Goal: Browse casually

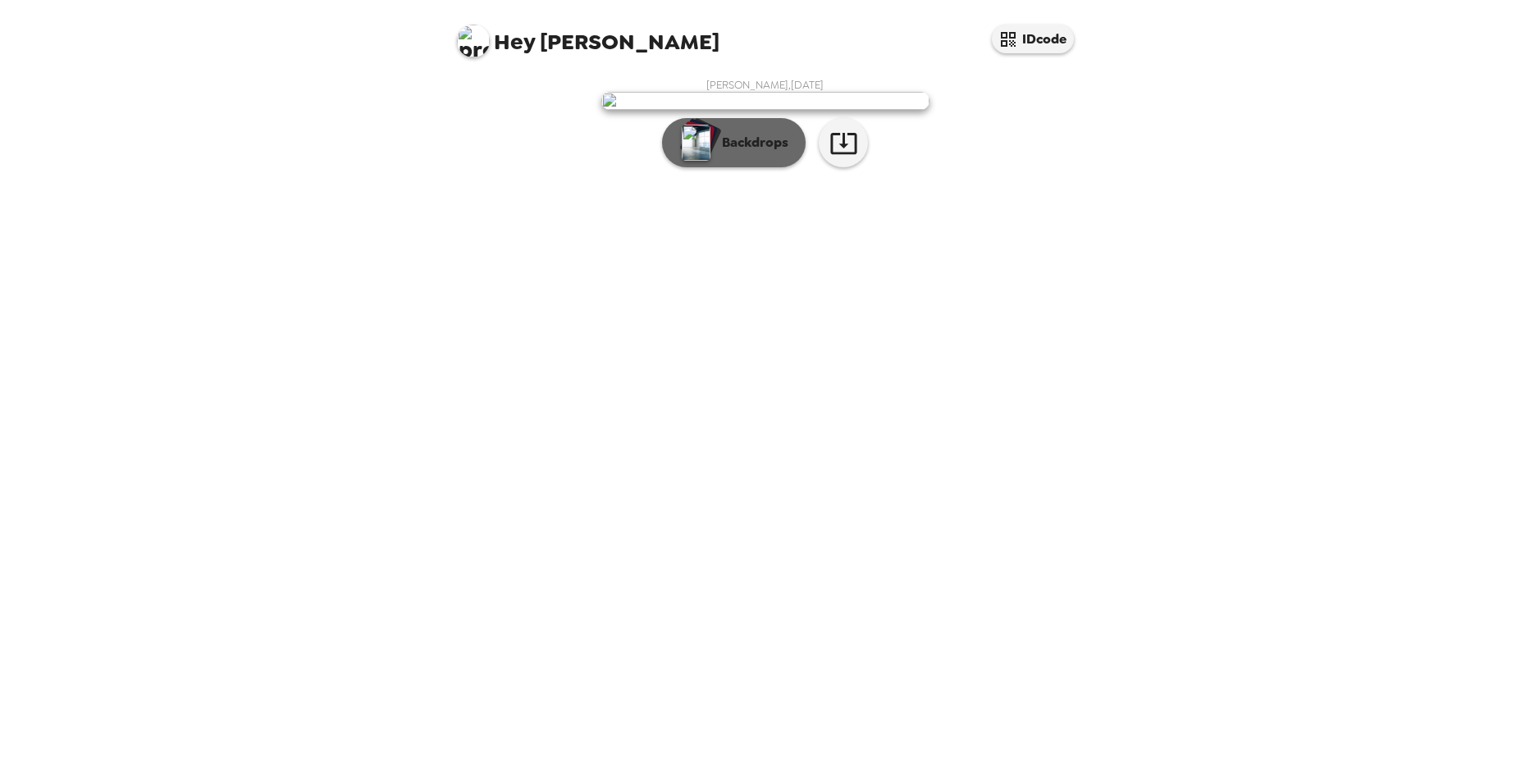
click at [741, 152] on p "Backdrops" at bounding box center [751, 142] width 74 height 19
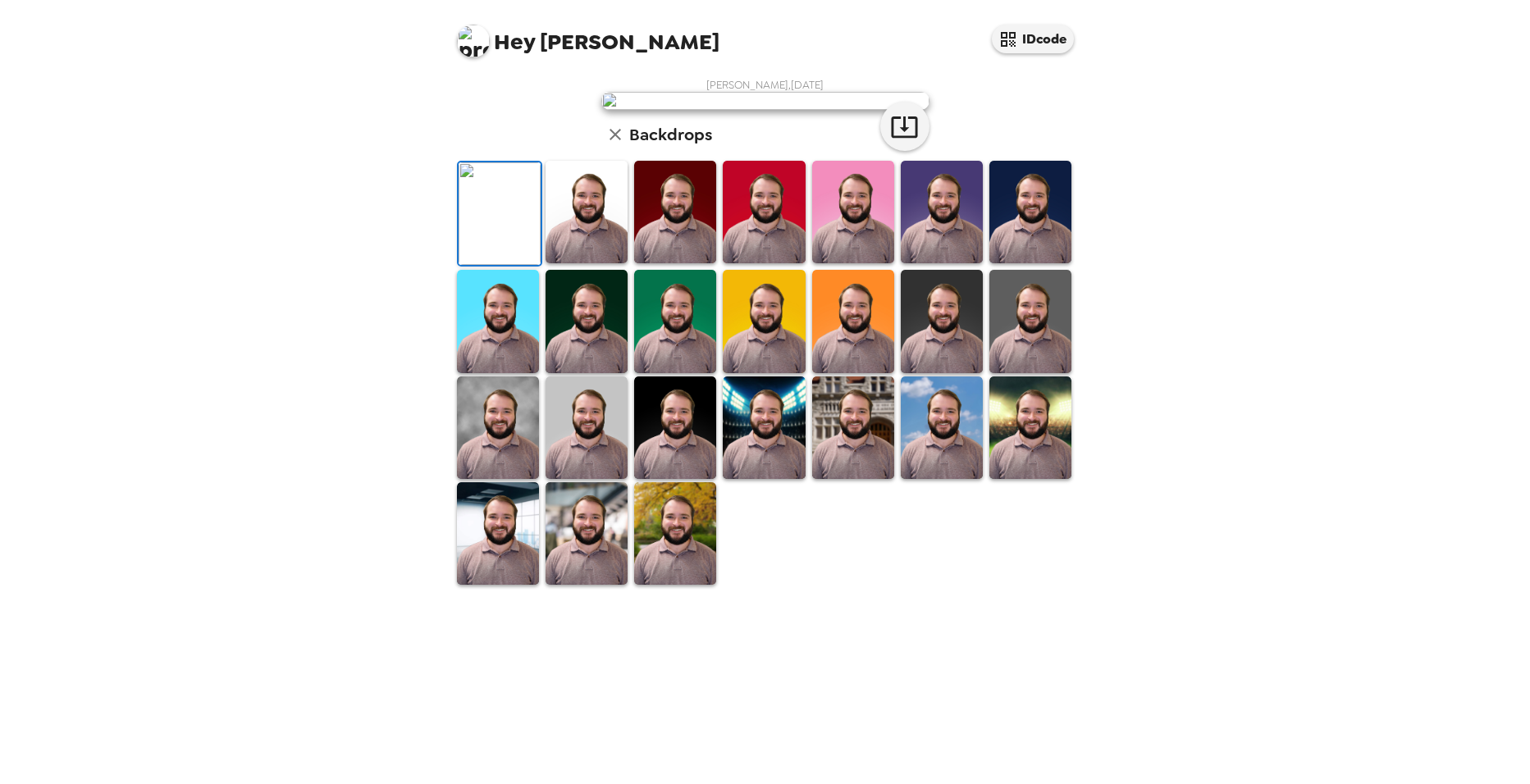
scroll to position [229, 0]
click at [479, 479] on img at bounding box center [497, 428] width 82 height 103
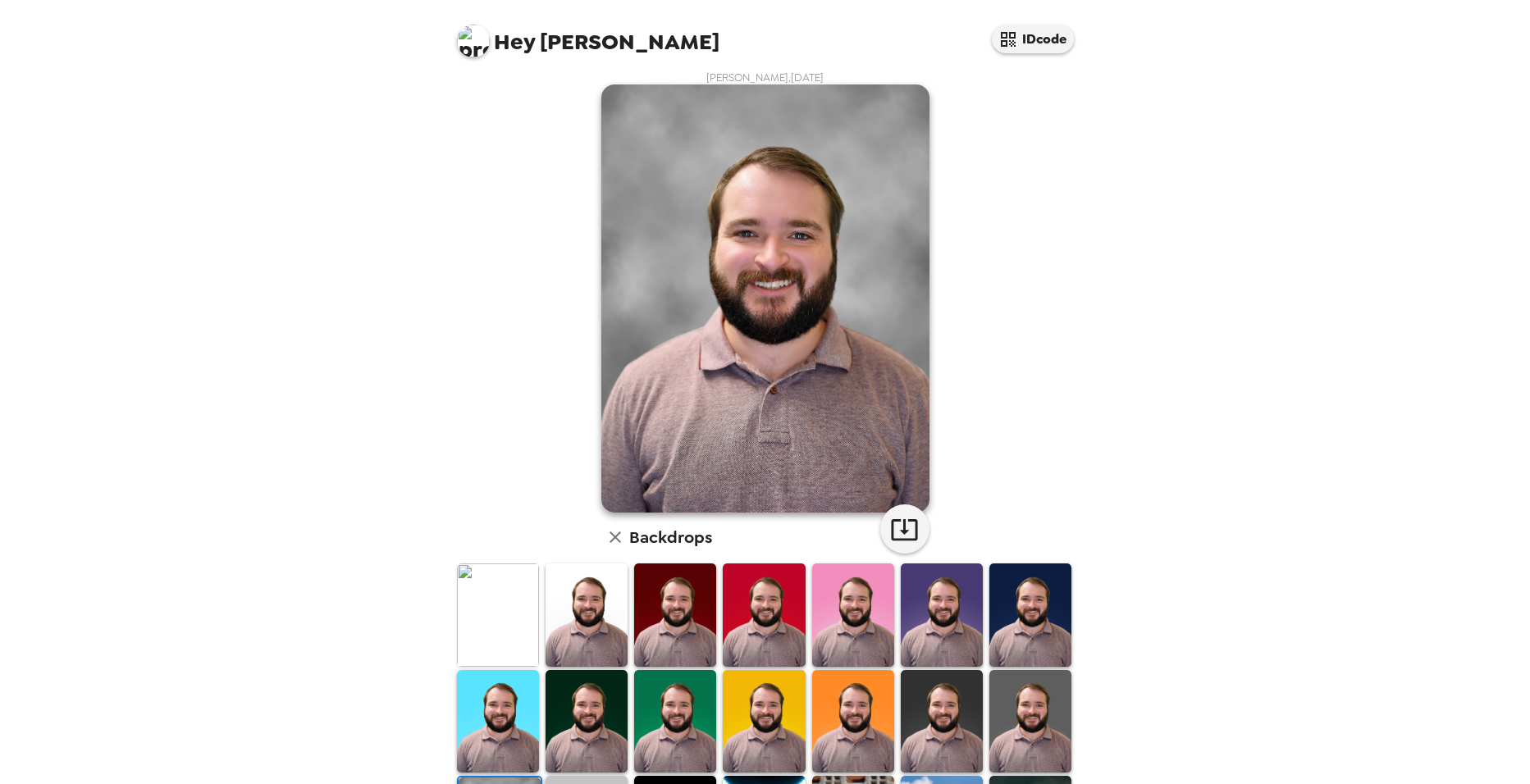
scroll to position [0, 0]
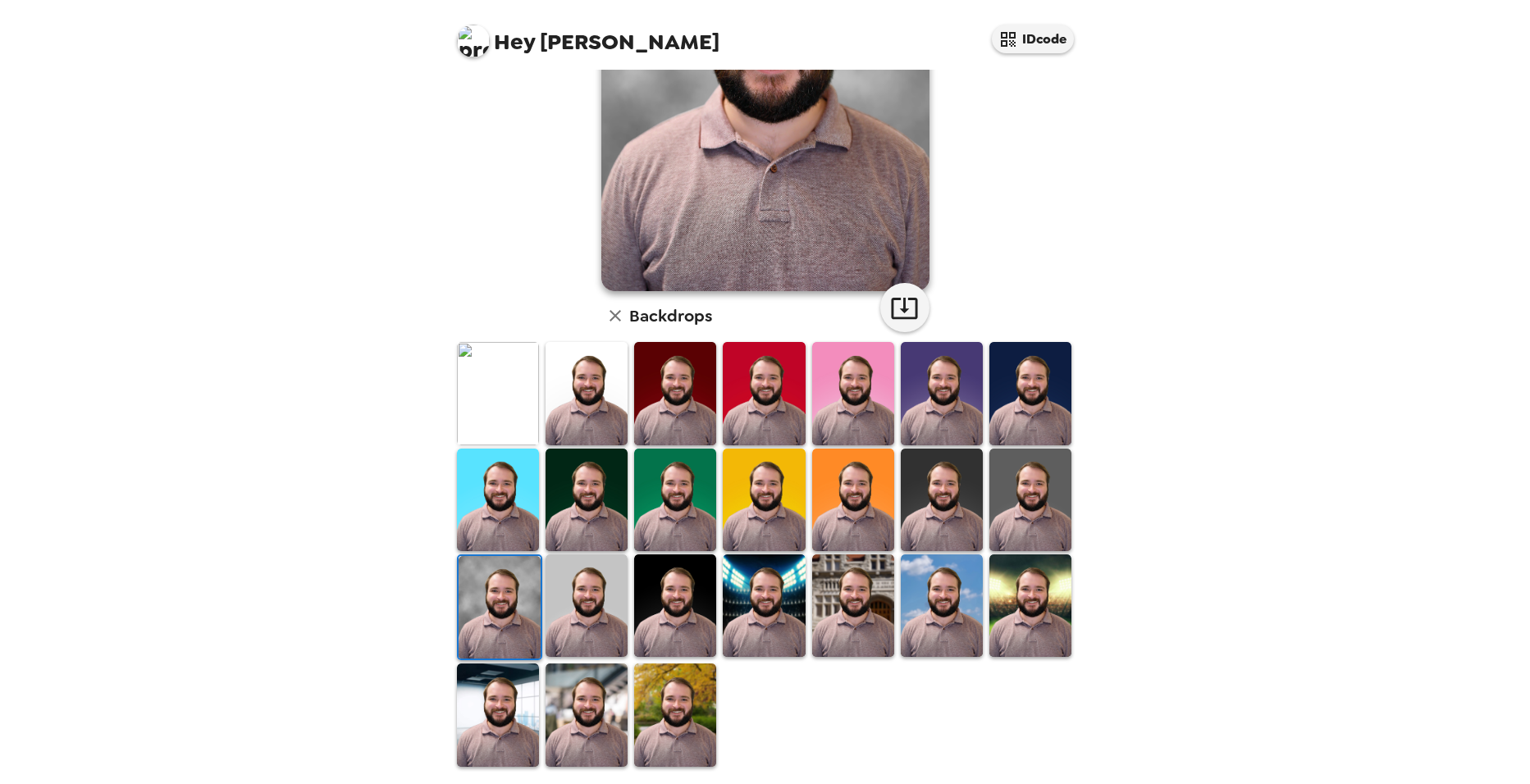
click at [583, 593] on img at bounding box center [587, 606] width 82 height 103
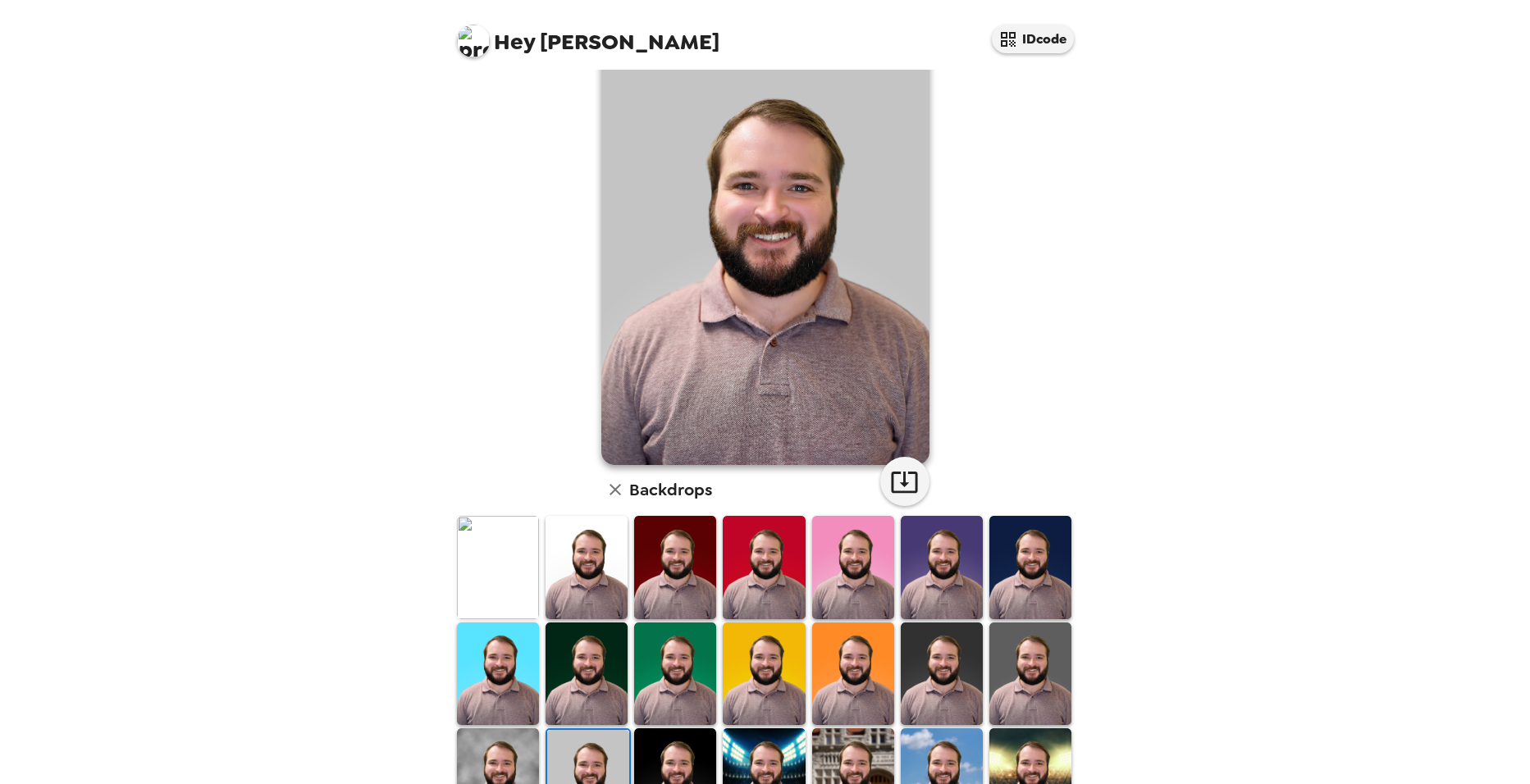
scroll to position [164, 0]
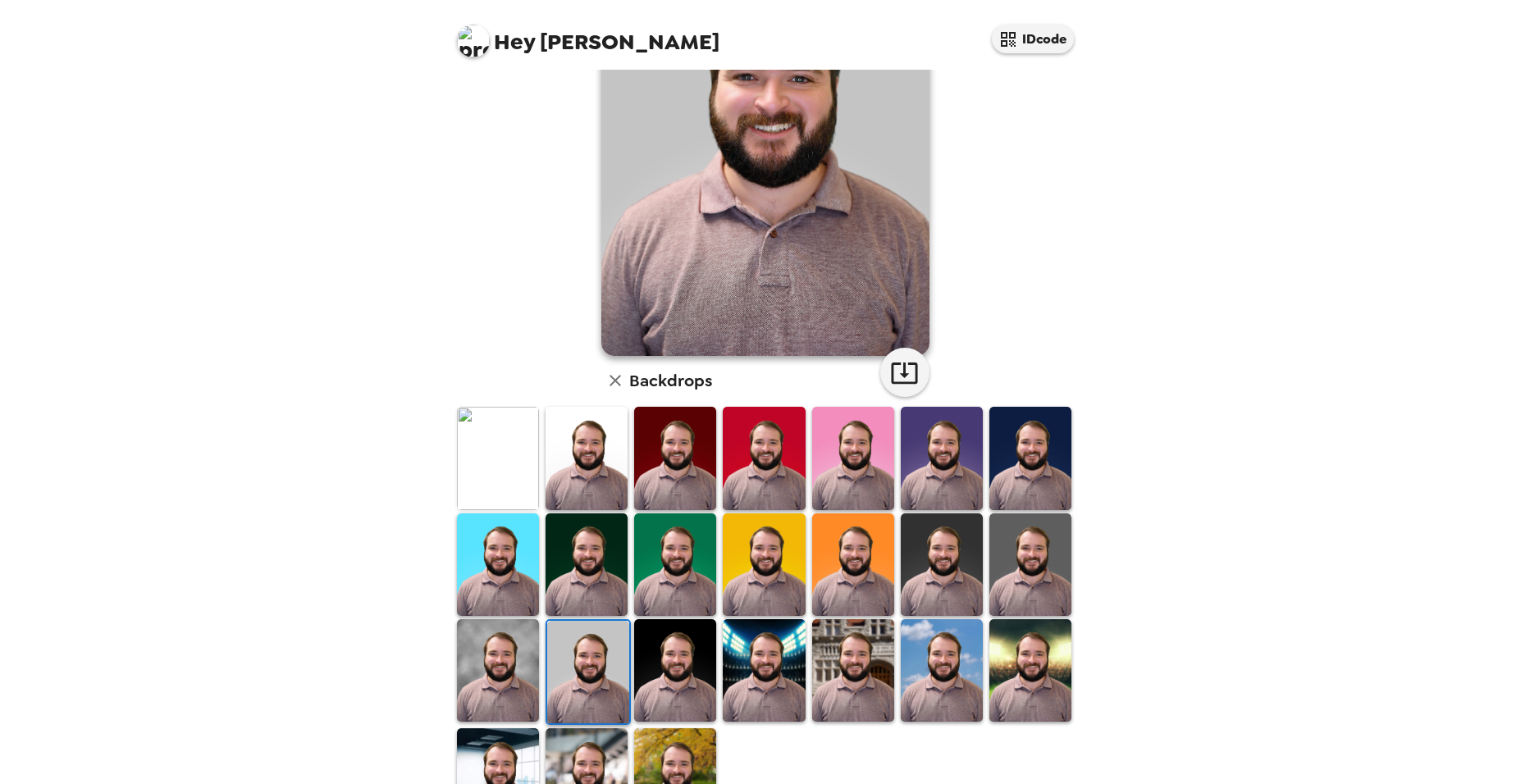
click at [664, 685] on img at bounding box center [675, 671] width 82 height 103
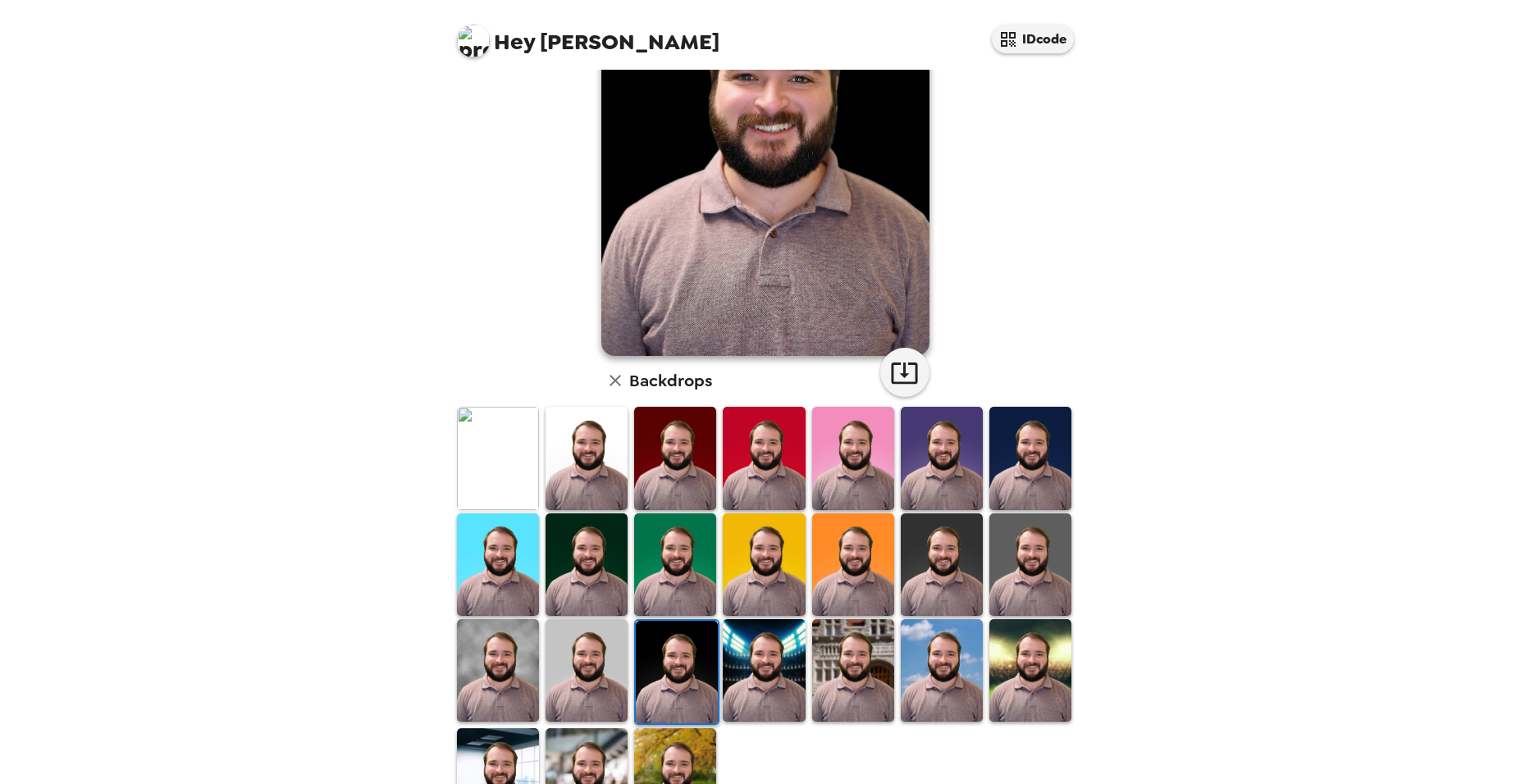
scroll to position [0, 0]
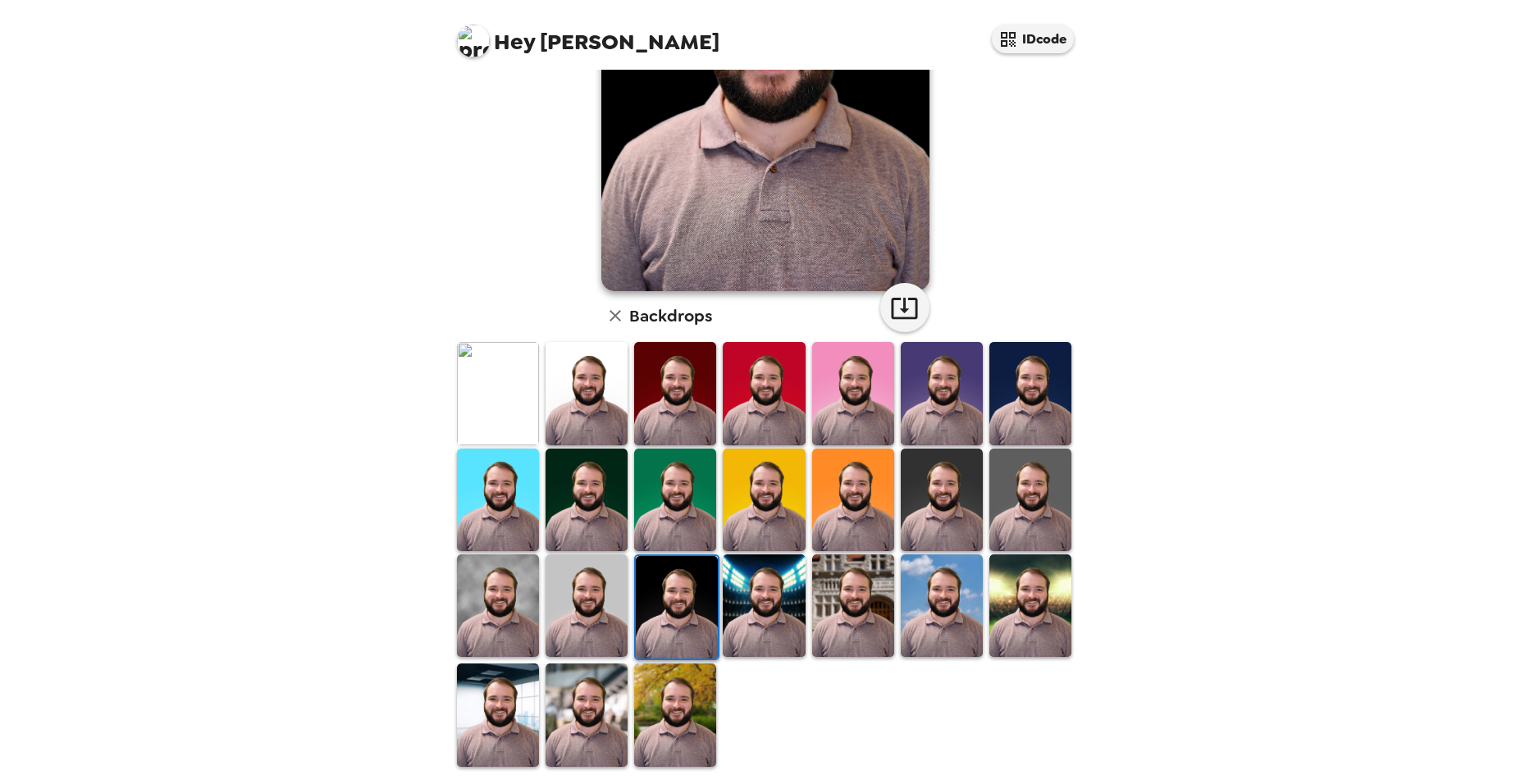
click at [754, 625] on img at bounding box center [764, 606] width 82 height 103
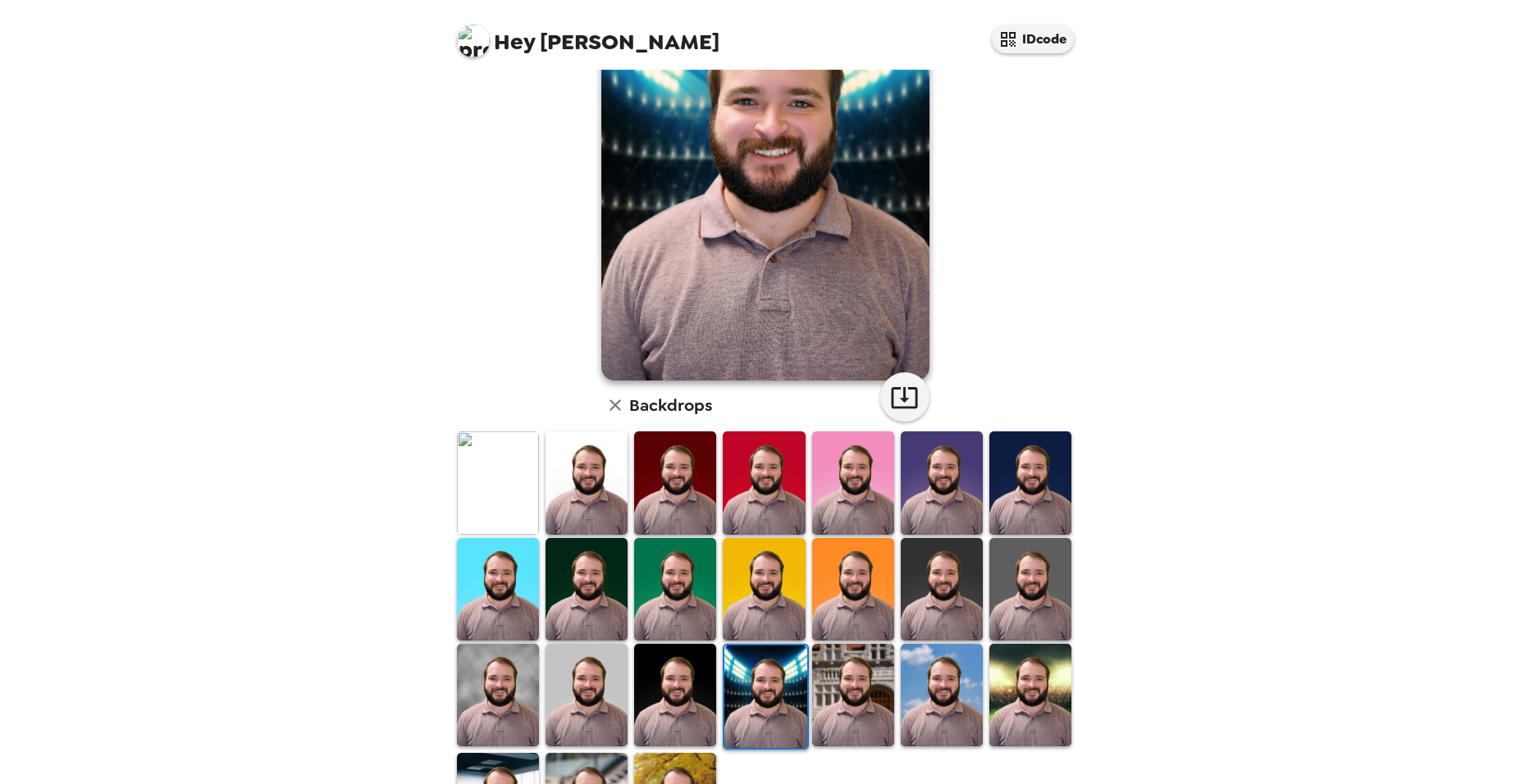
scroll to position [229, 0]
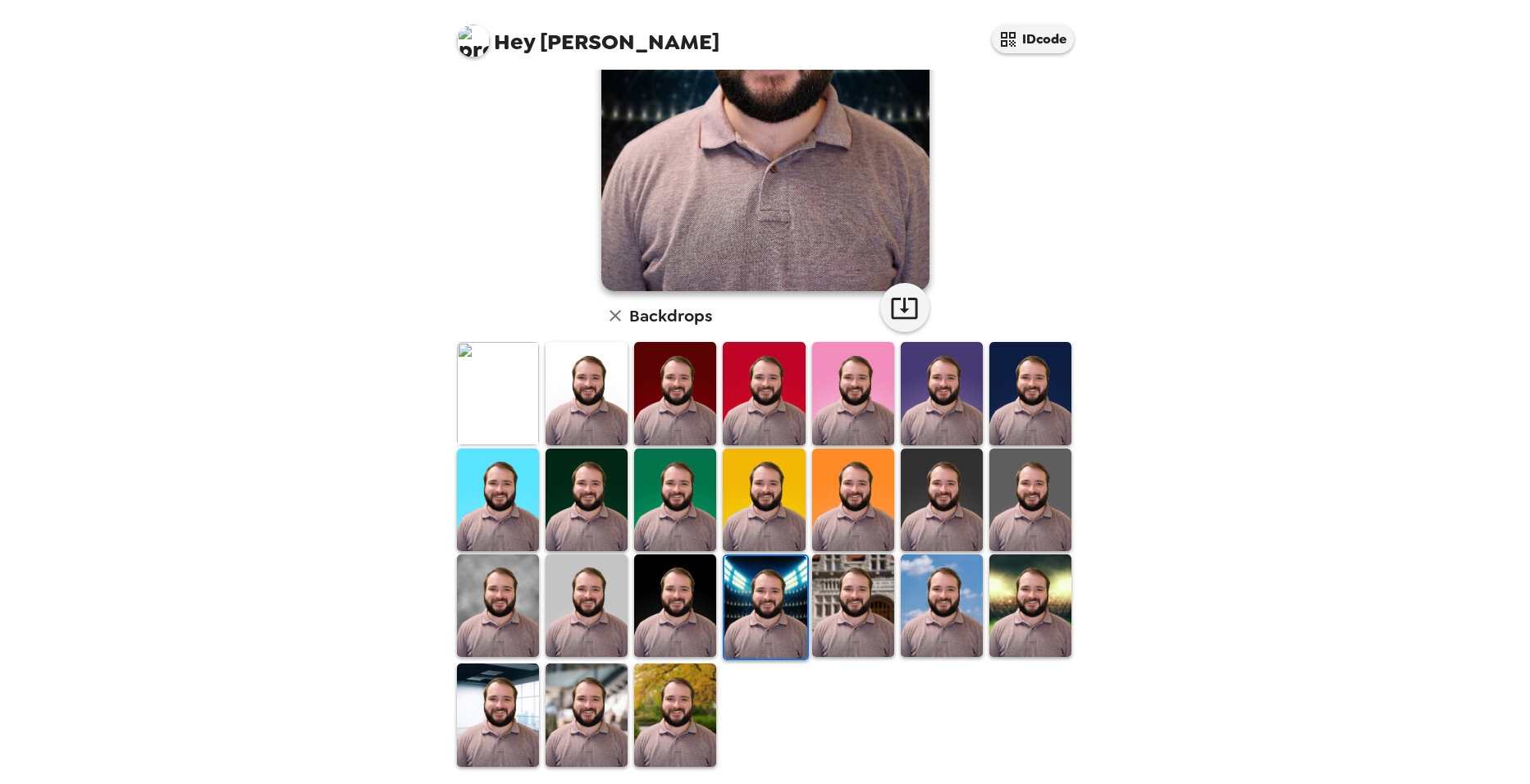
click at [876, 618] on img at bounding box center [853, 606] width 82 height 103
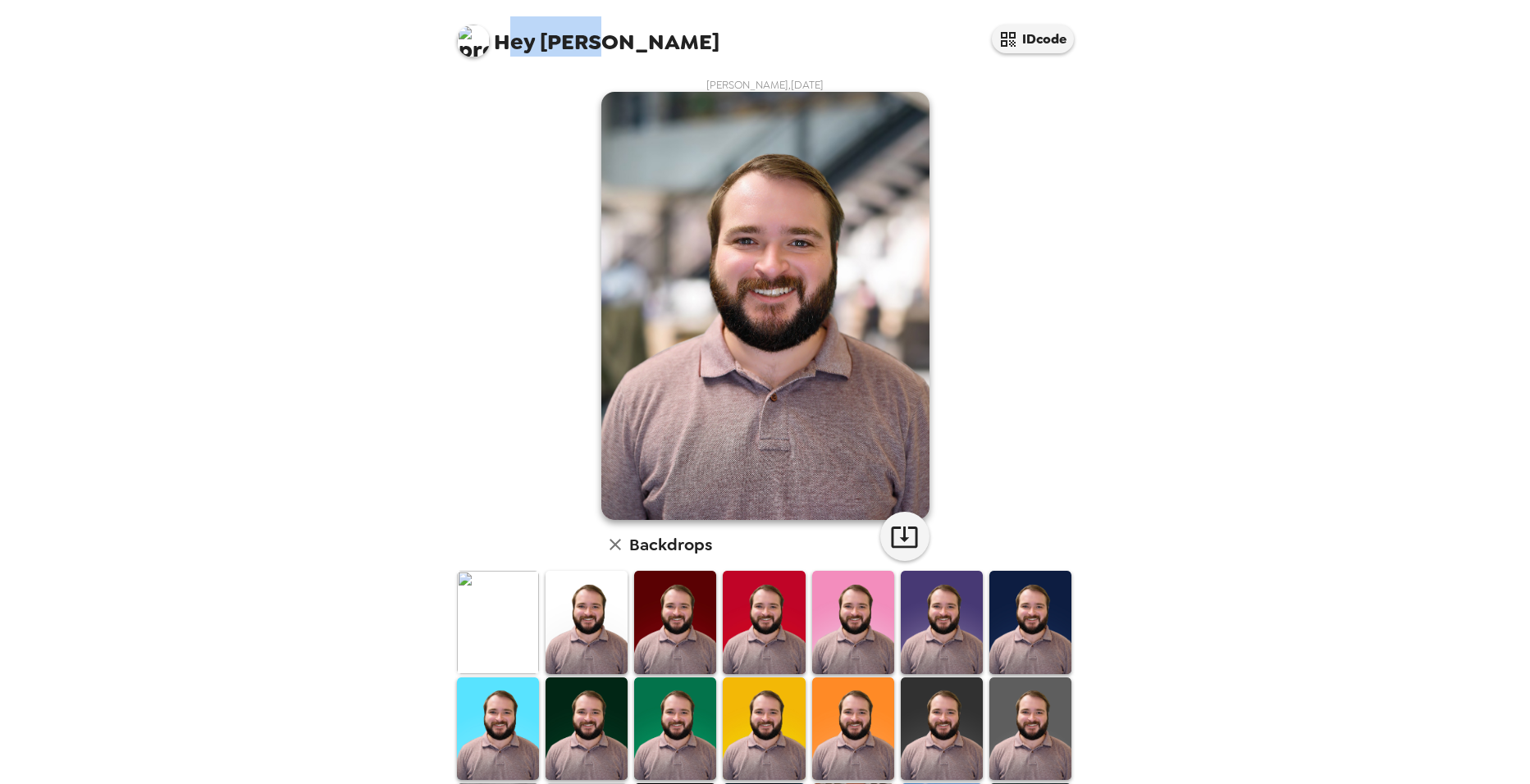
drag, startPoint x: 592, startPoint y: 33, endPoint x: 508, endPoint y: 36, distance: 84.1
click at [508, 36] on span "Hey [PERSON_NAME]" at bounding box center [588, 35] width 263 height 37
drag, startPoint x: 508, startPoint y: 36, endPoint x: 760, endPoint y: 32, distance: 252.0
click at [757, 29] on div "Hey [PERSON_NAME] IDcode" at bounding box center [765, 35] width 657 height 70
click at [812, 296] on img at bounding box center [765, 306] width 328 height 428
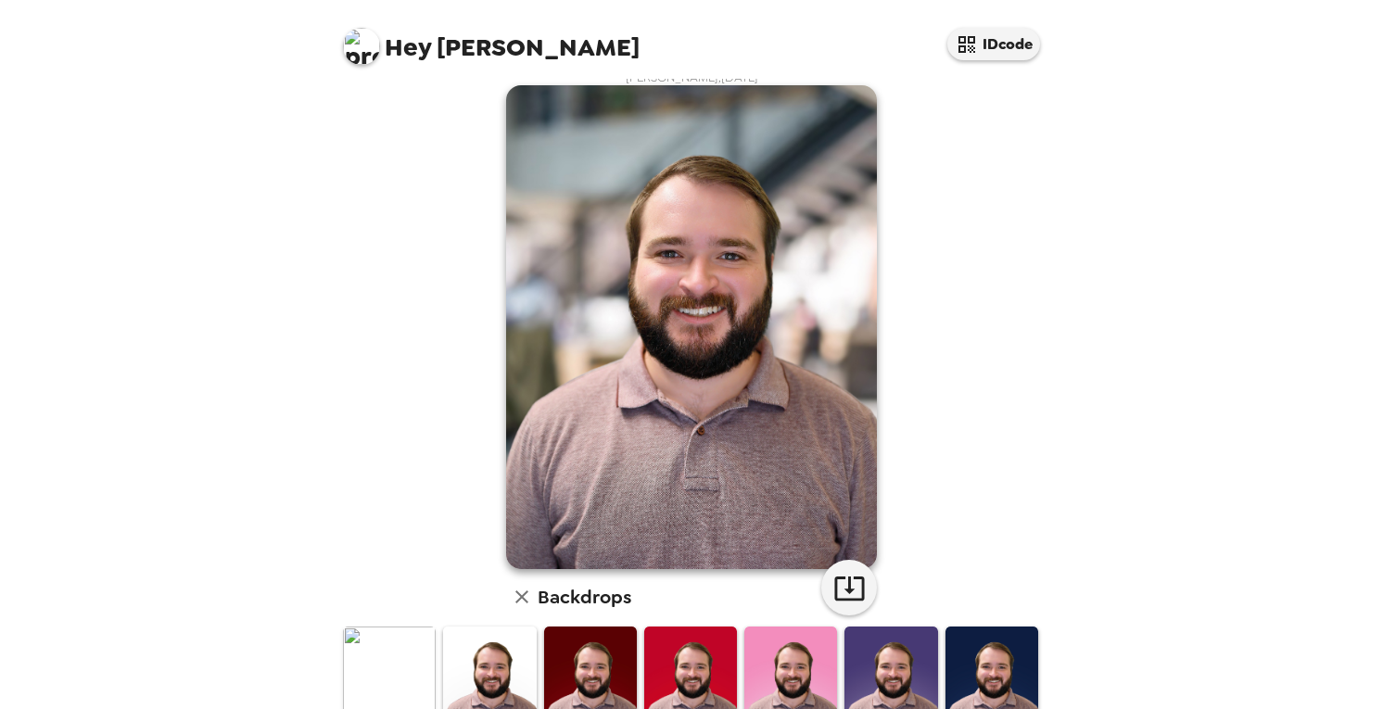
scroll to position [74, 0]
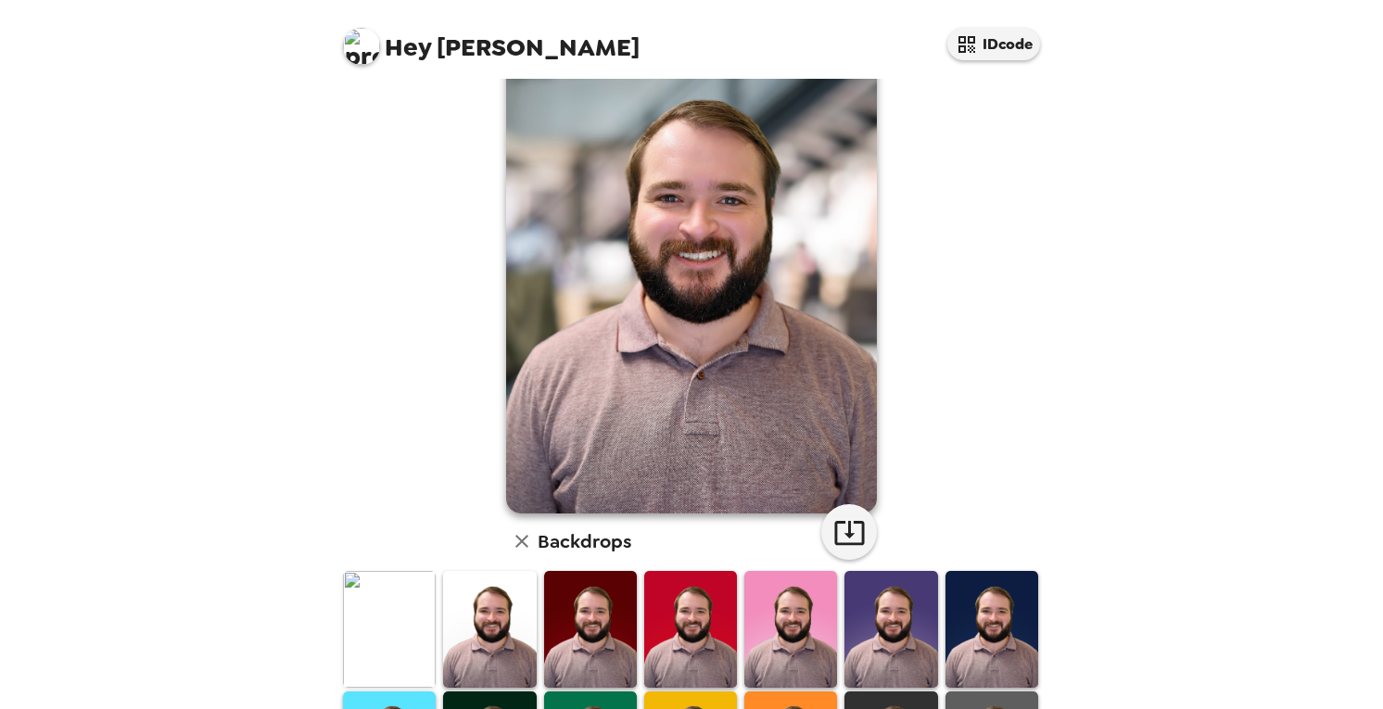
click at [393, 601] on img at bounding box center [389, 629] width 93 height 116
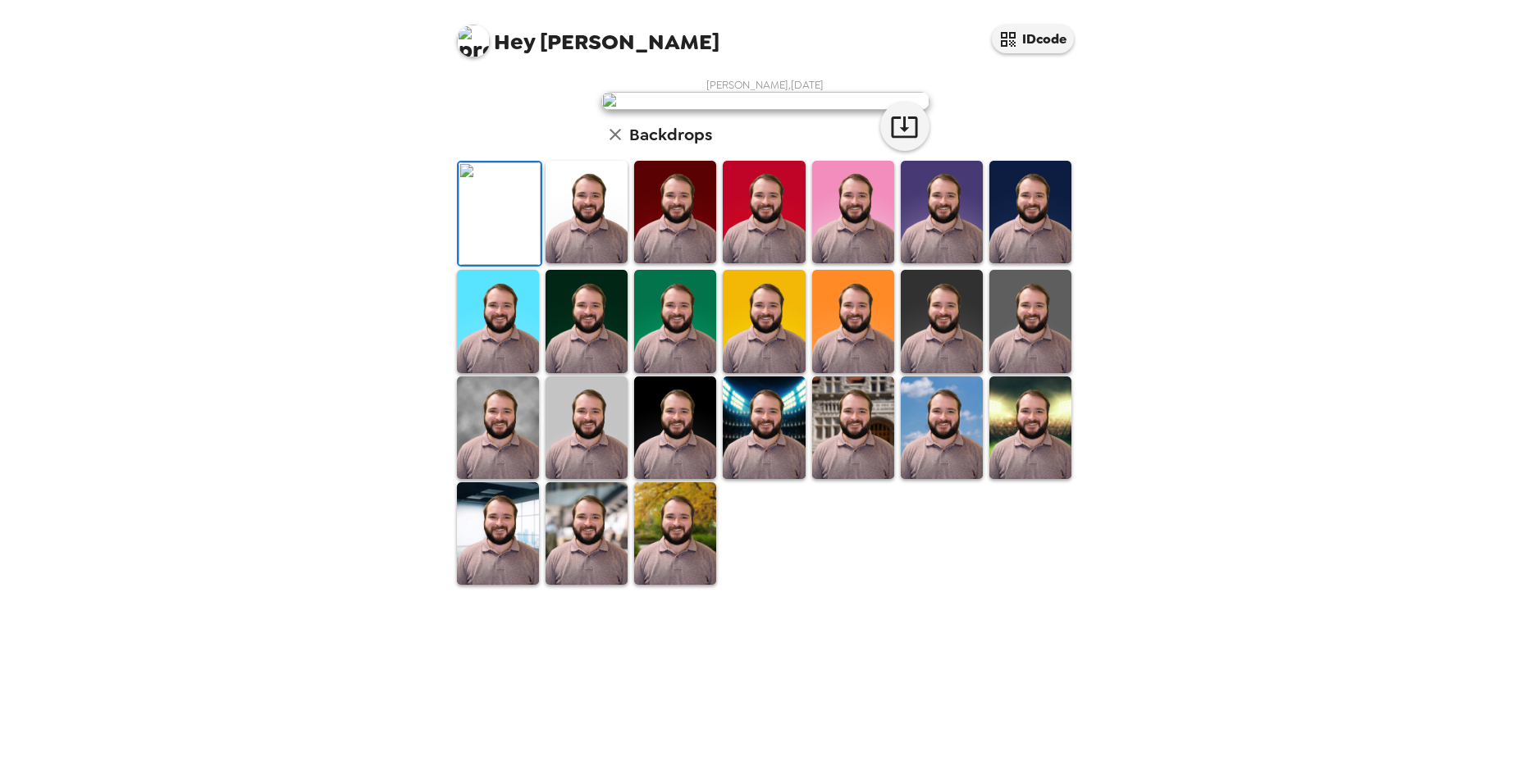
scroll to position [164, 0]
click at [1029, 264] on img at bounding box center [1030, 212] width 82 height 103
click at [513, 479] on img at bounding box center [497, 428] width 82 height 103
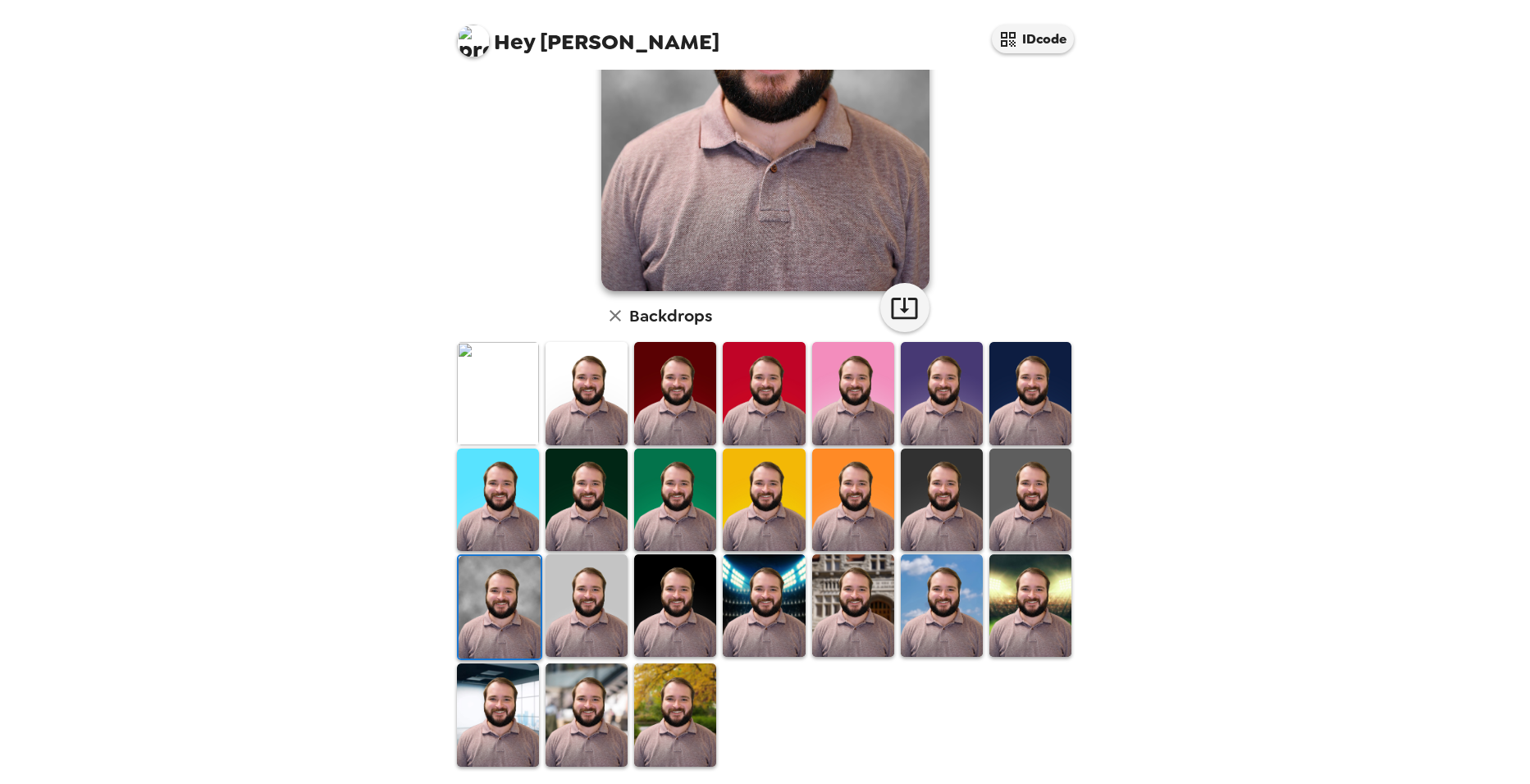
click at [576, 693] on img at bounding box center [587, 715] width 82 height 103
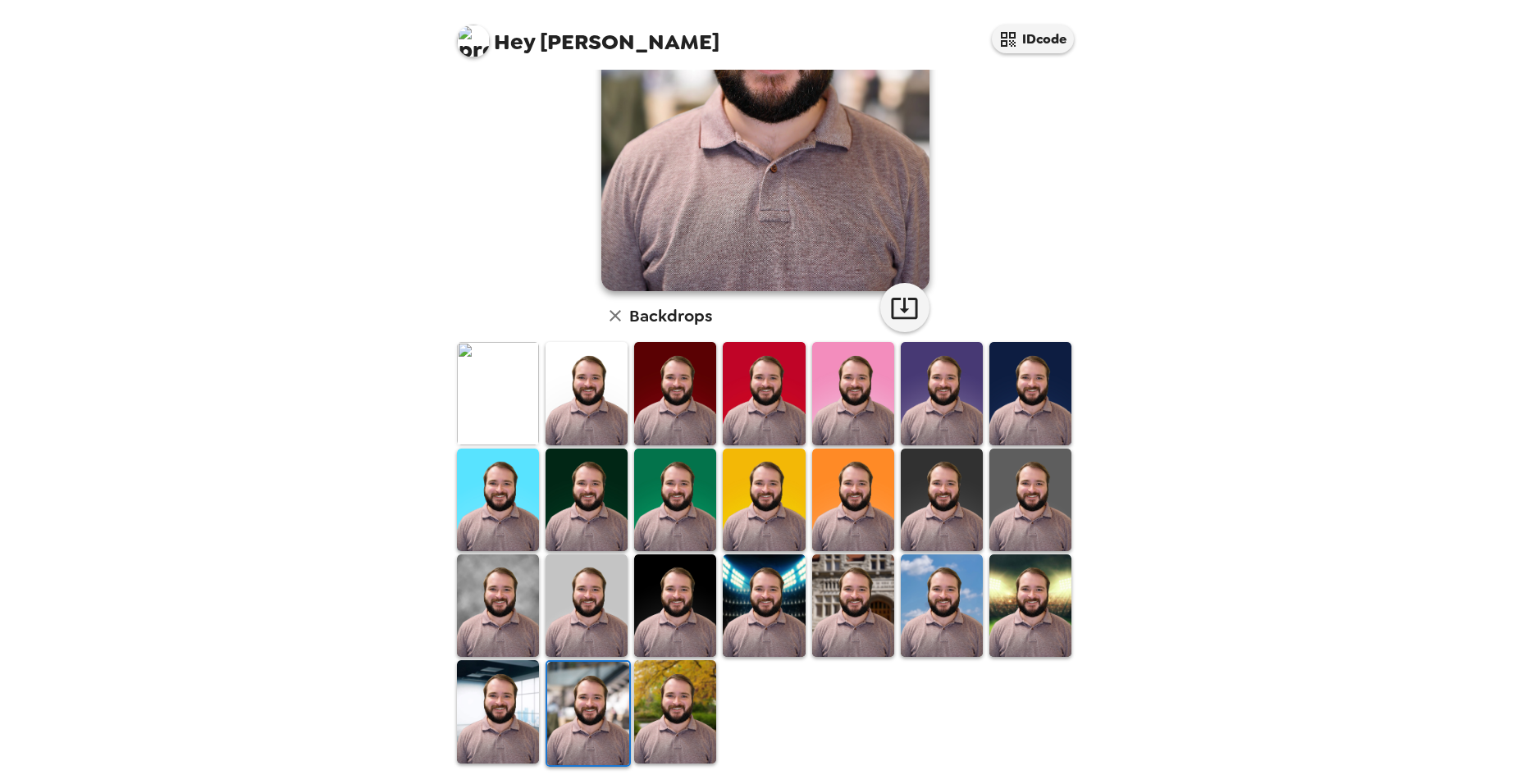
click at [680, 709] on img at bounding box center [675, 711] width 82 height 103
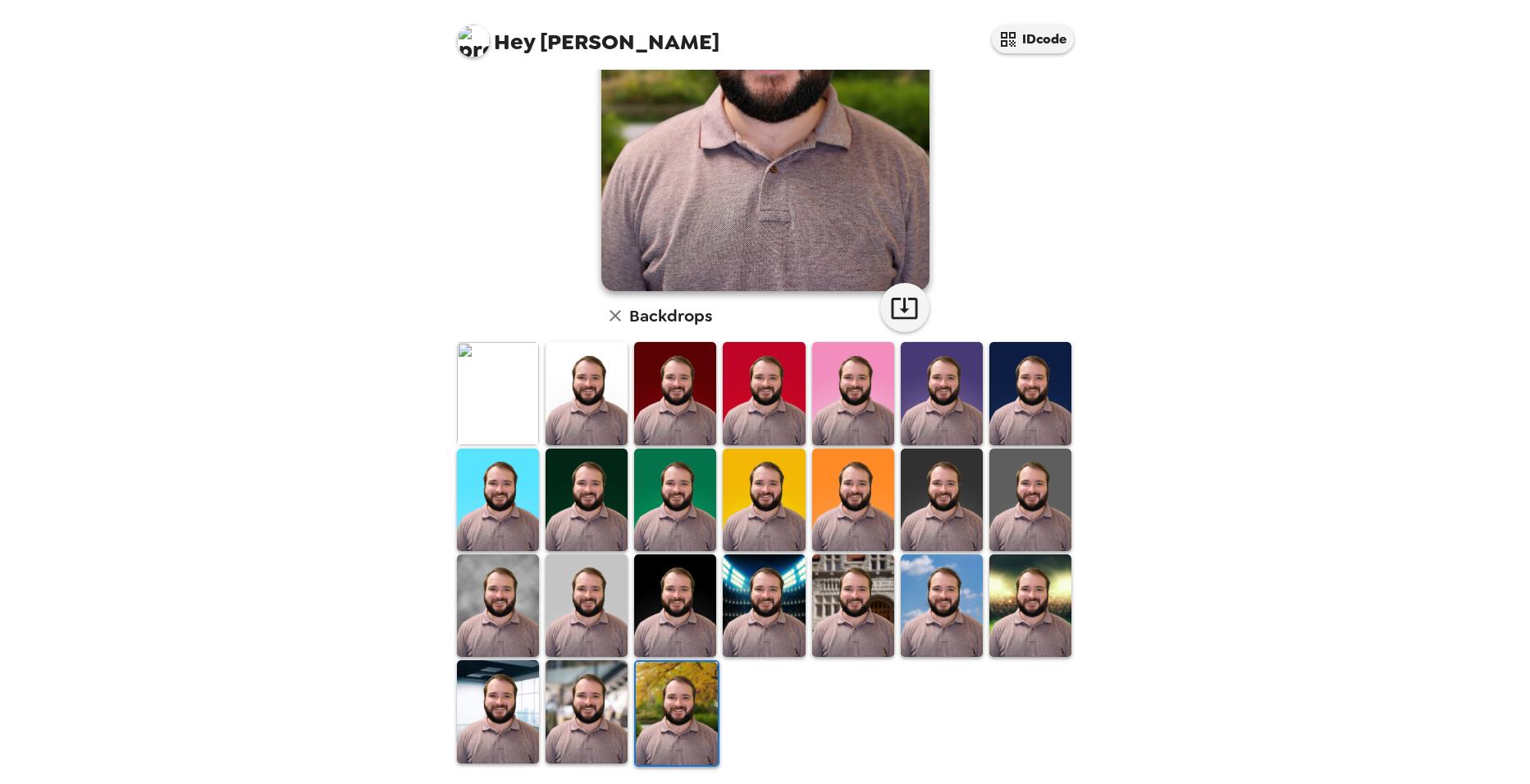
click at [613, 679] on img at bounding box center [587, 711] width 82 height 103
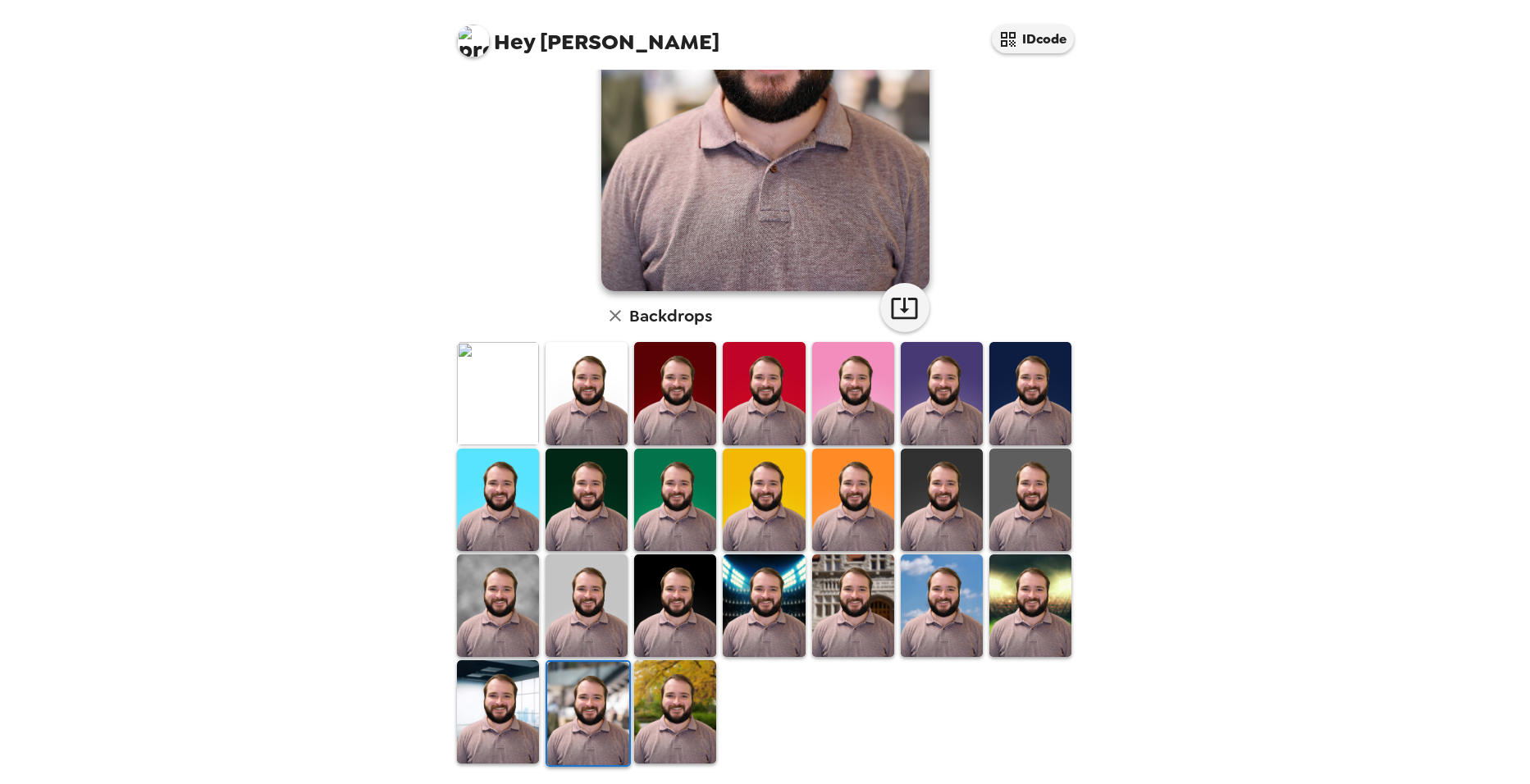
click at [515, 579] on img at bounding box center [497, 606] width 82 height 103
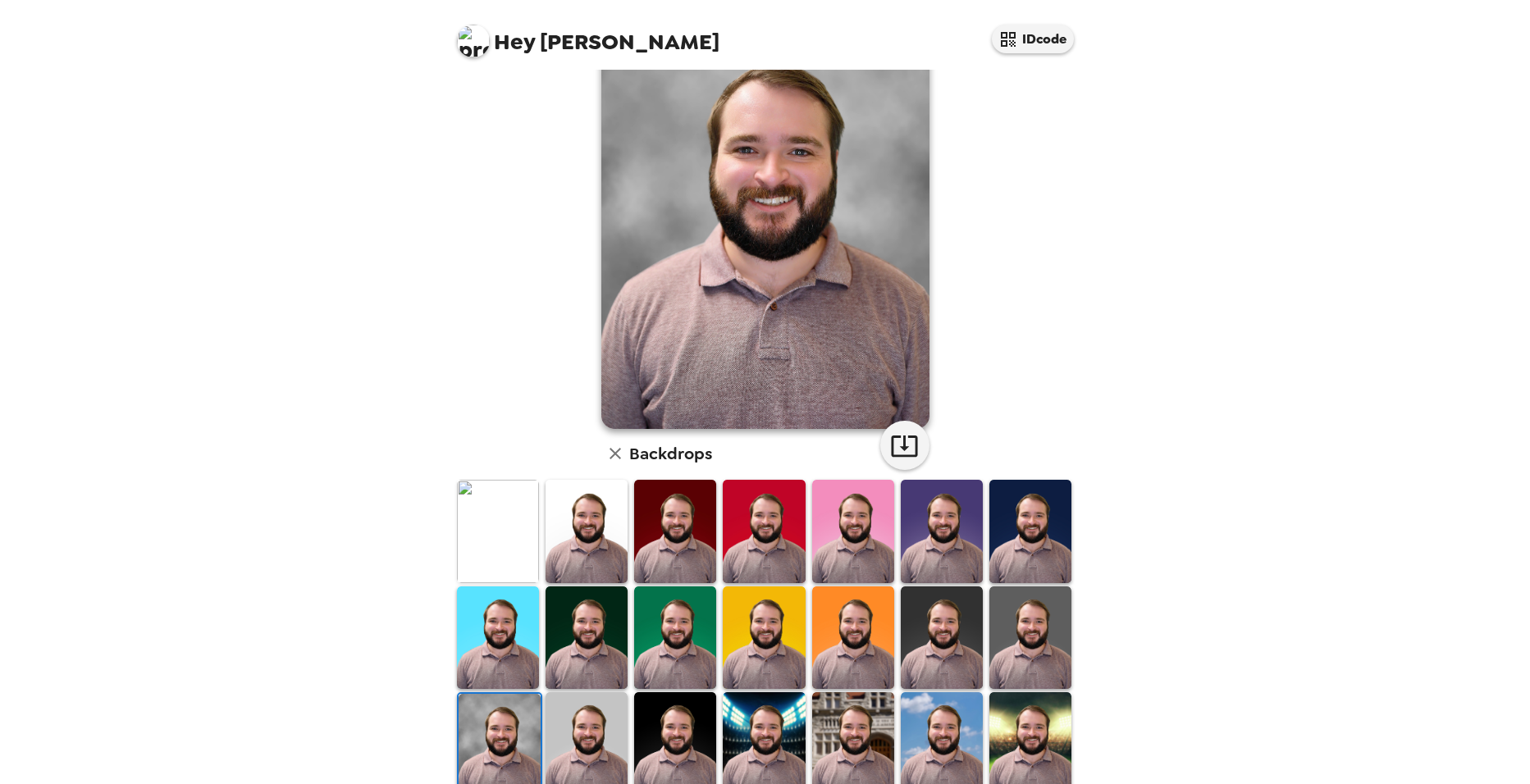
scroll to position [0, 0]
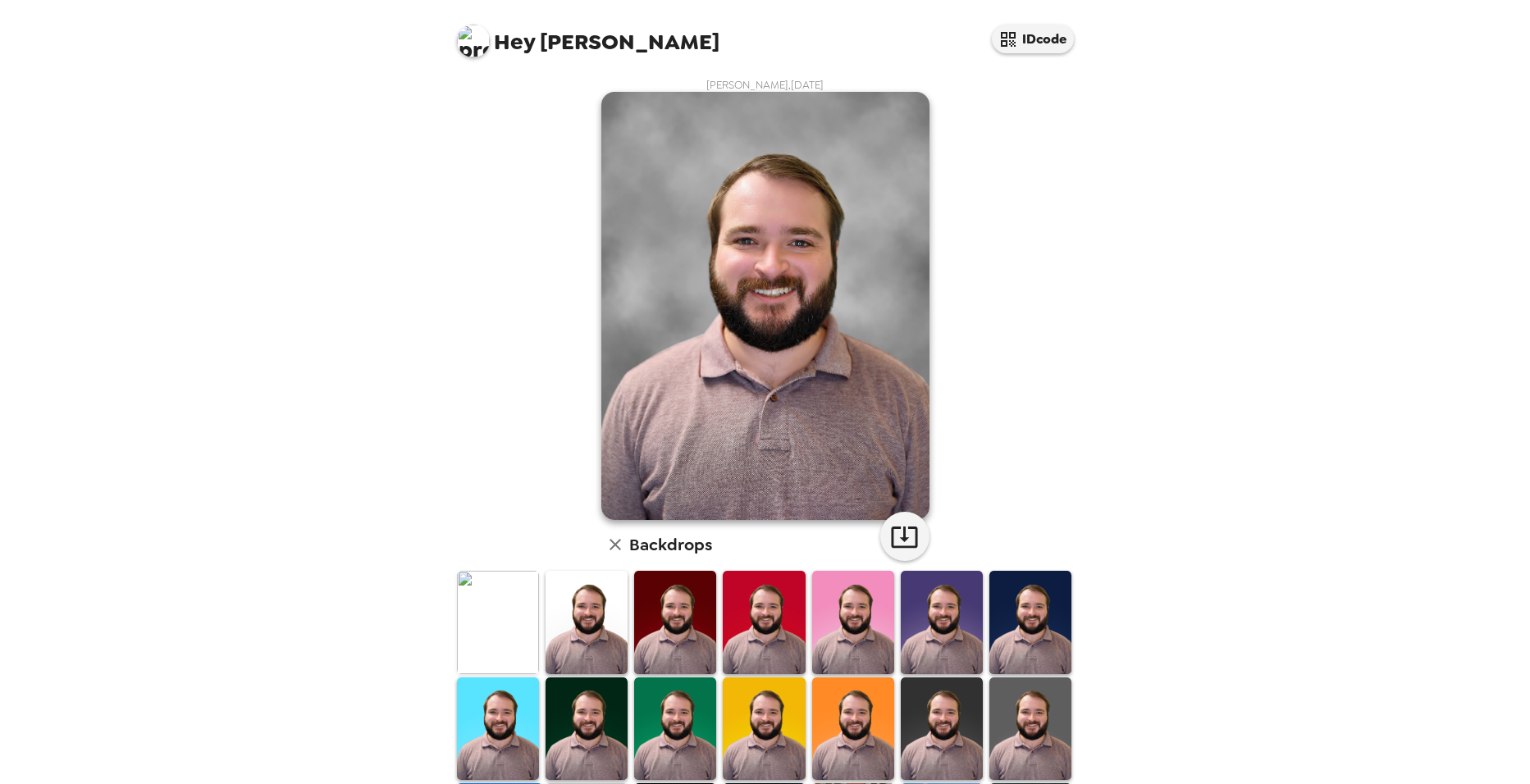
click at [486, 603] on img at bounding box center [497, 622] width 82 height 103
